Goal: Check status

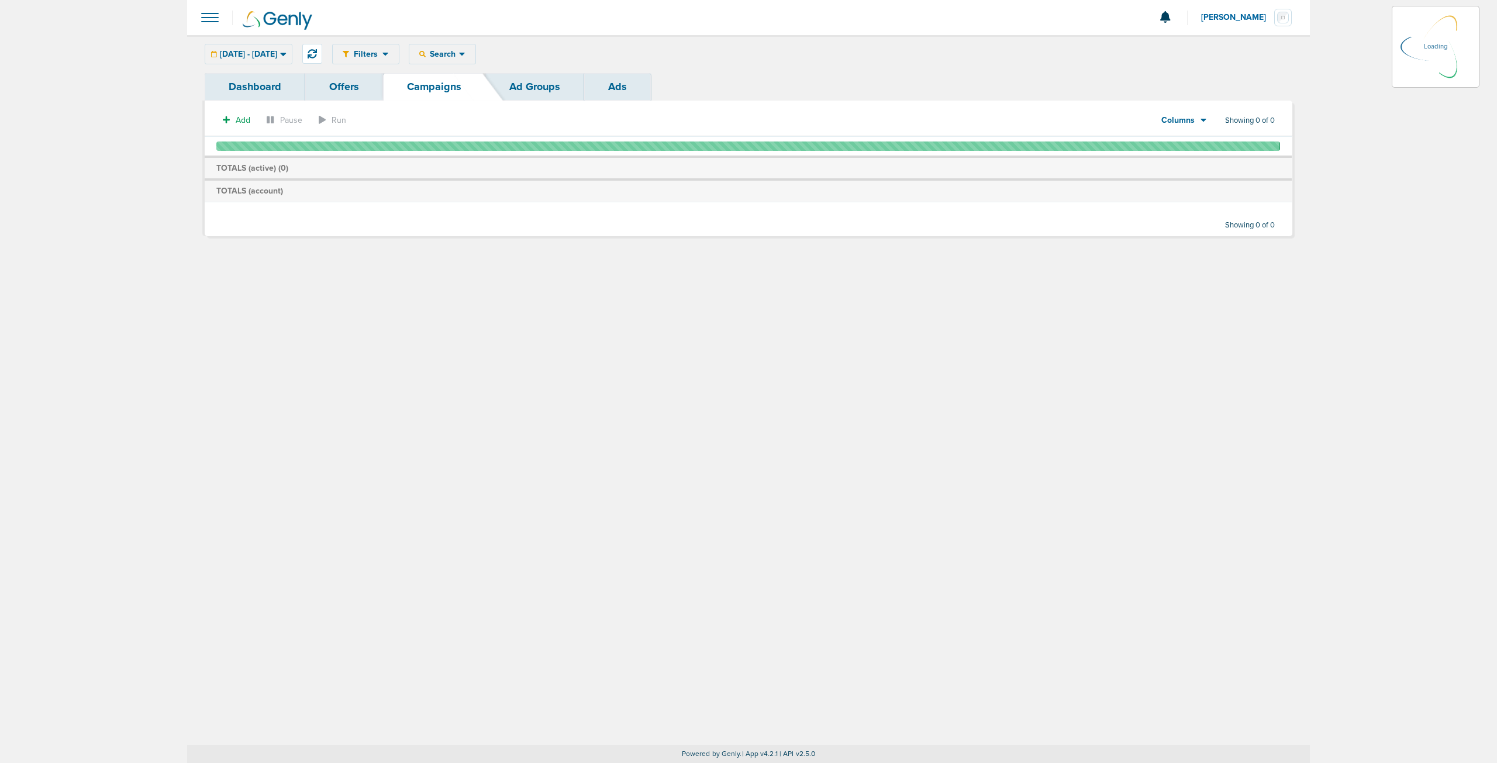
click at [257, 40] on div "Filters Active Only Settings Status Active Inactive Objectives MQL SQL Traffic …" at bounding box center [748, 54] width 1123 height 38
click at [261, 57] on div "[DATE] - [DATE] [DATE] [DATE] Last 7 Days Last 14 Days This Month Last Month Th…" at bounding box center [249, 54] width 88 height 20
click at [292, 60] on div "[DATE] - [DATE] [DATE] [DATE] Last 7 Days Last 14 Days This Month Last Month Th…" at bounding box center [249, 54] width 88 height 20
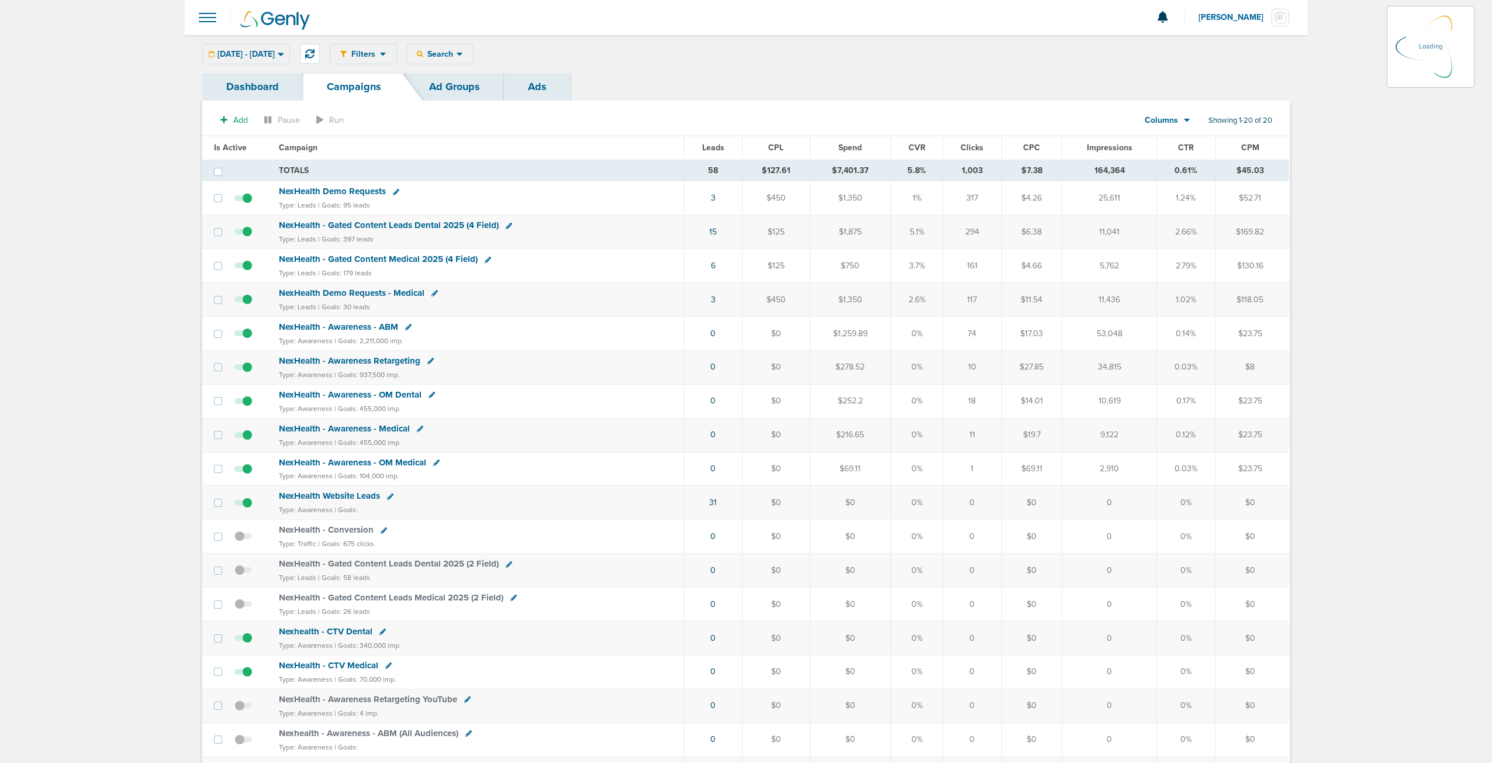
click at [290, 54] on div "[DATE] - [DATE] [DATE] [DATE] Last 7 Days Last 14 Days This Month Last Month Th…" at bounding box center [246, 54] width 88 height 20
click at [284, 54] on icon at bounding box center [281, 55] width 6 height 4
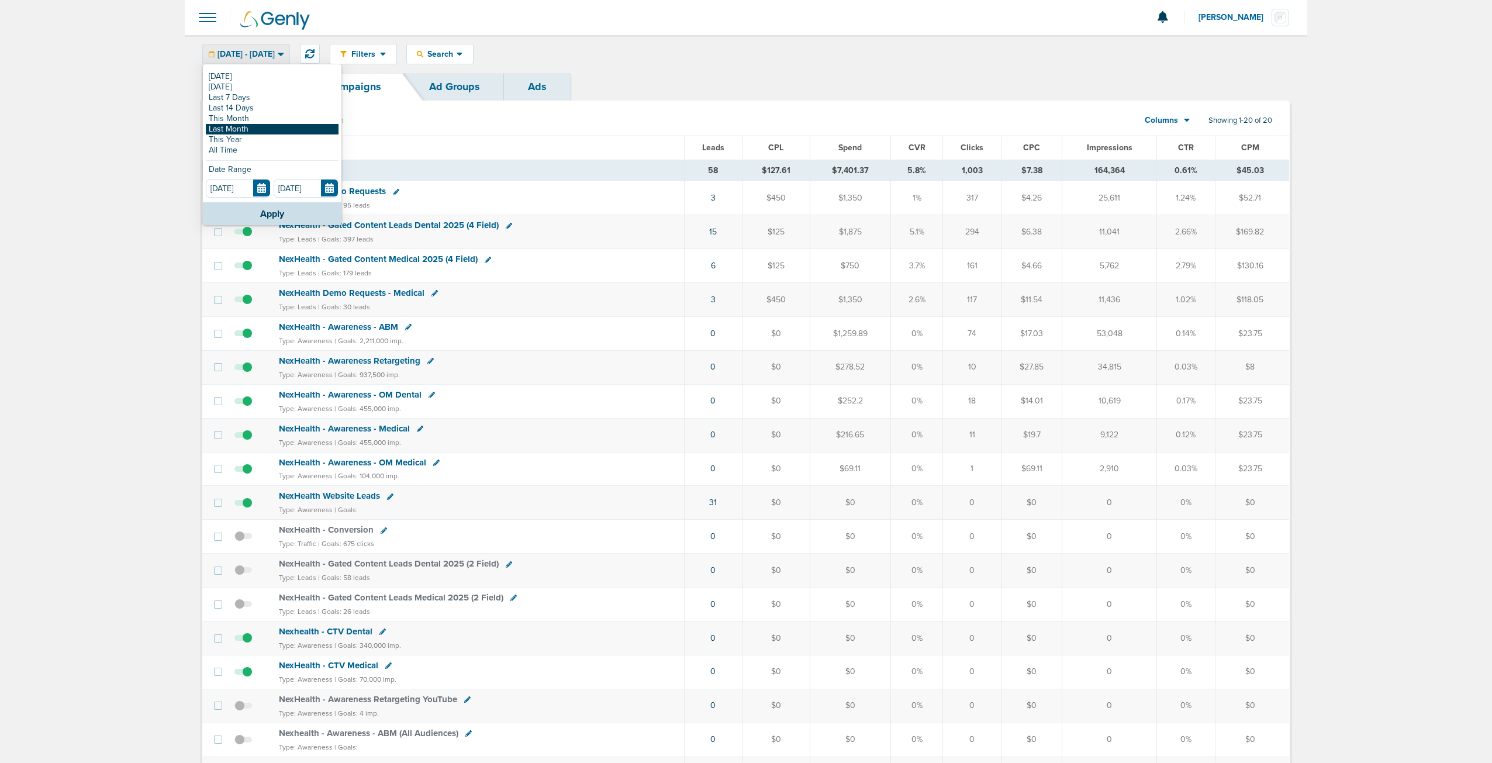
click at [268, 125] on link "Last Month" at bounding box center [272, 129] width 133 height 11
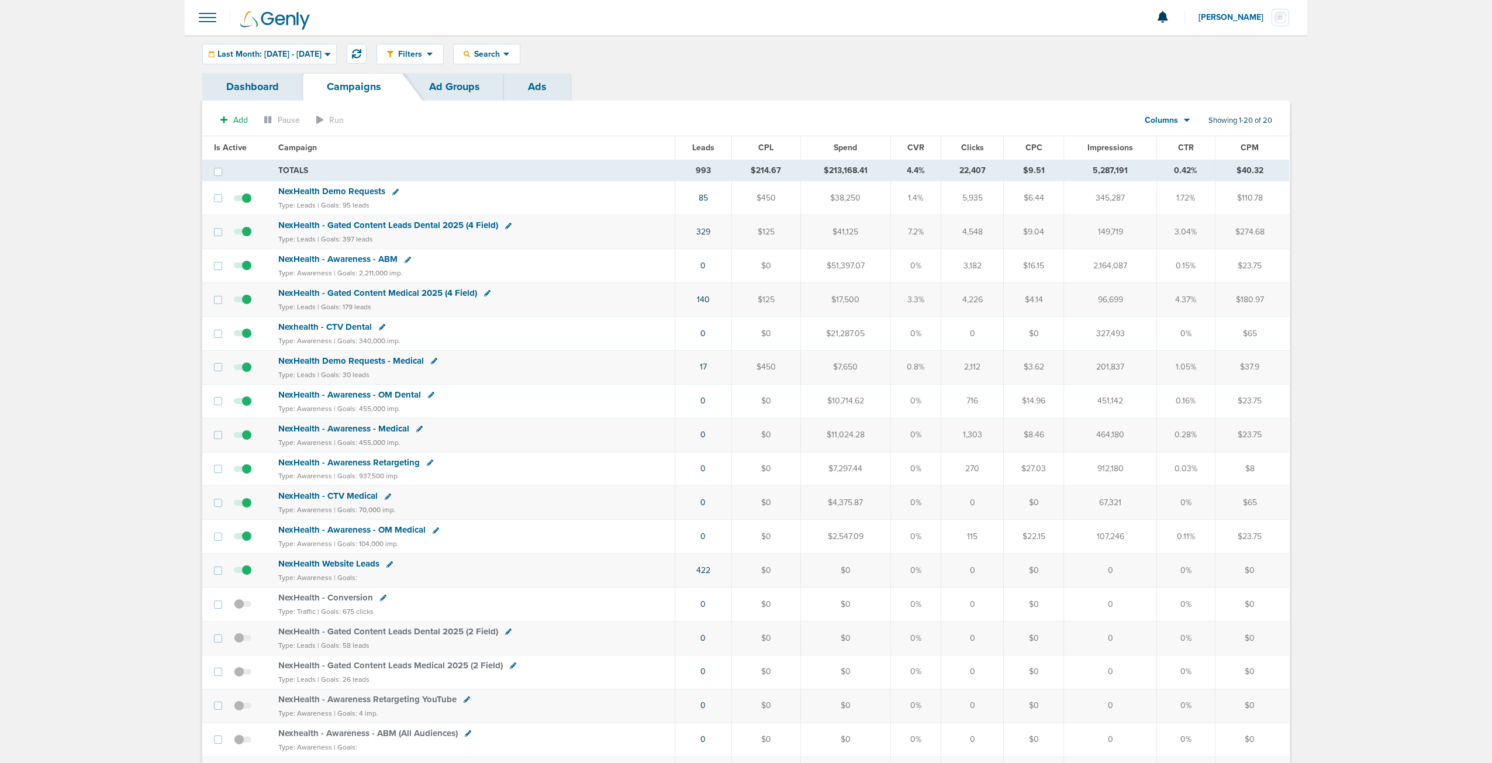
click at [711, 142] on th "Leads" at bounding box center [703, 147] width 57 height 23
click at [709, 149] on span "Leads" at bounding box center [703, 148] width 22 height 10
